Goal: Transaction & Acquisition: Purchase product/service

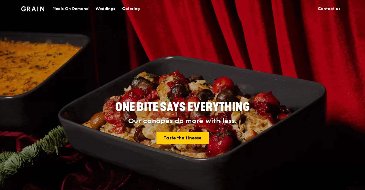
click at [69, 8] on div "Meals On Demand" at bounding box center [70, 8] width 36 height 17
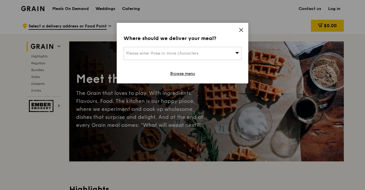
click at [241, 30] on icon at bounding box center [240, 29] width 3 height 3
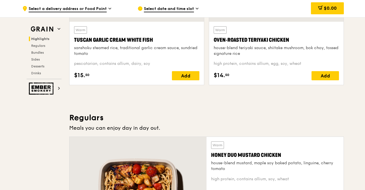
scroll to position [315, 0]
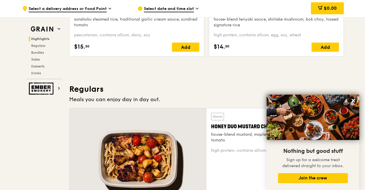
click at [272, 84] on h3 "Regulars" at bounding box center [206, 89] width 275 height 10
click at [353, 100] on icon at bounding box center [353, 100] width 3 height 3
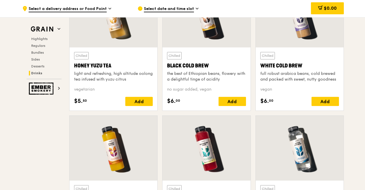
scroll to position [2232, 0]
